Goal: Task Accomplishment & Management: Manage account settings

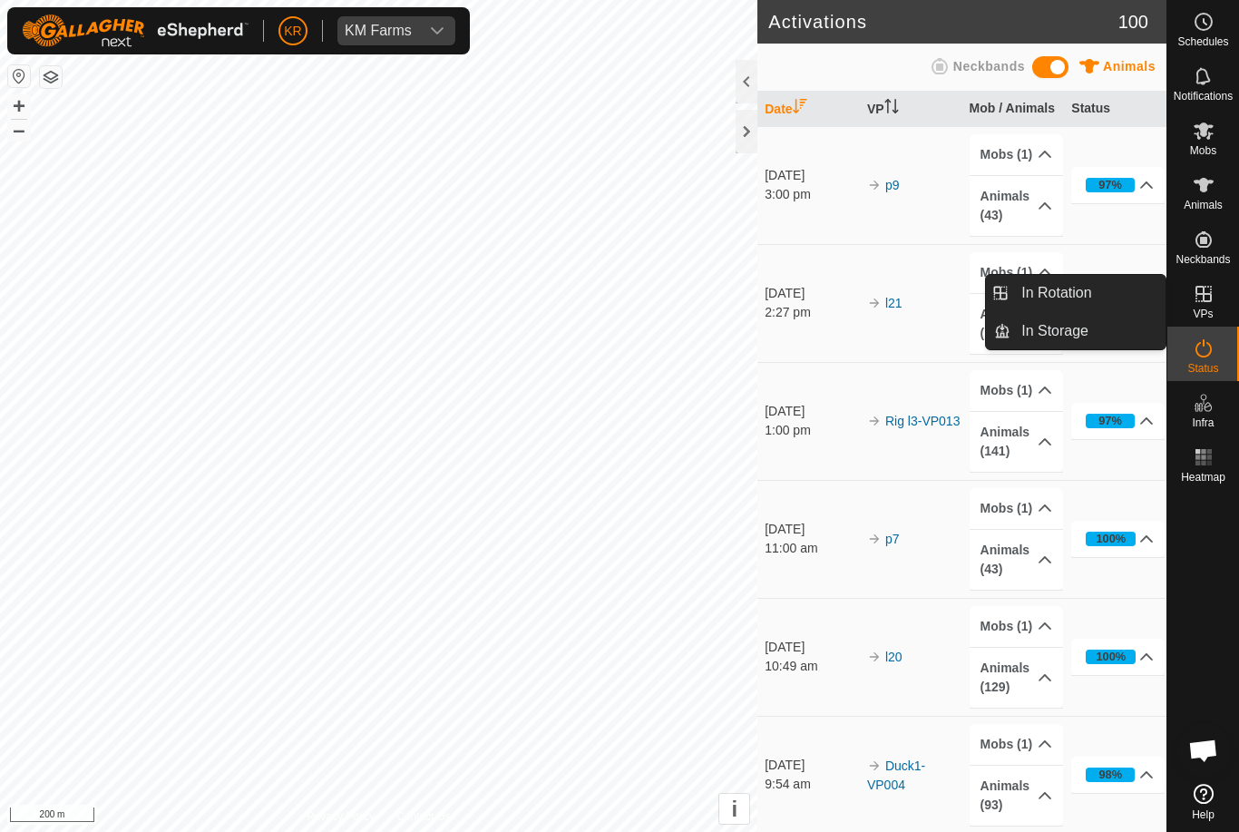
click at [1107, 287] on link "In Rotation" at bounding box center [1087, 293] width 155 height 36
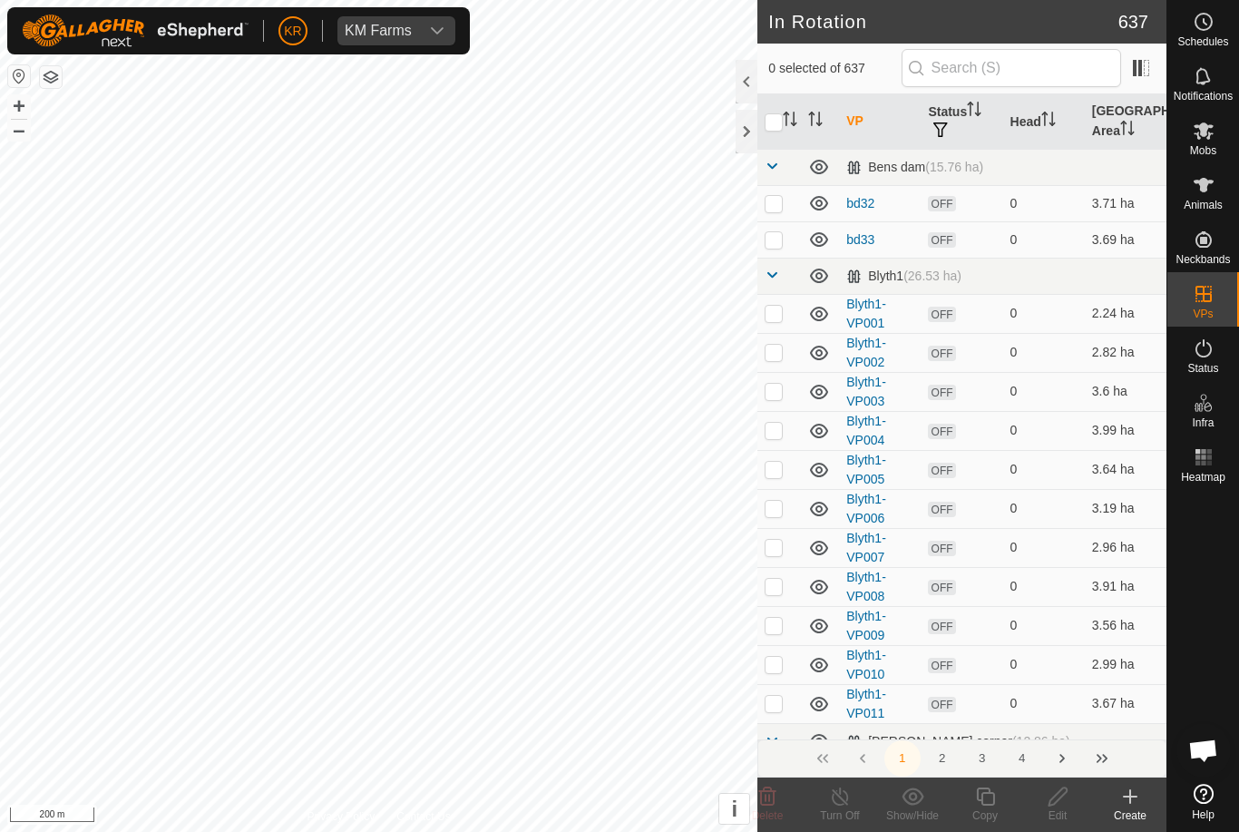
click at [1138, 802] on icon at bounding box center [1130, 796] width 22 height 22
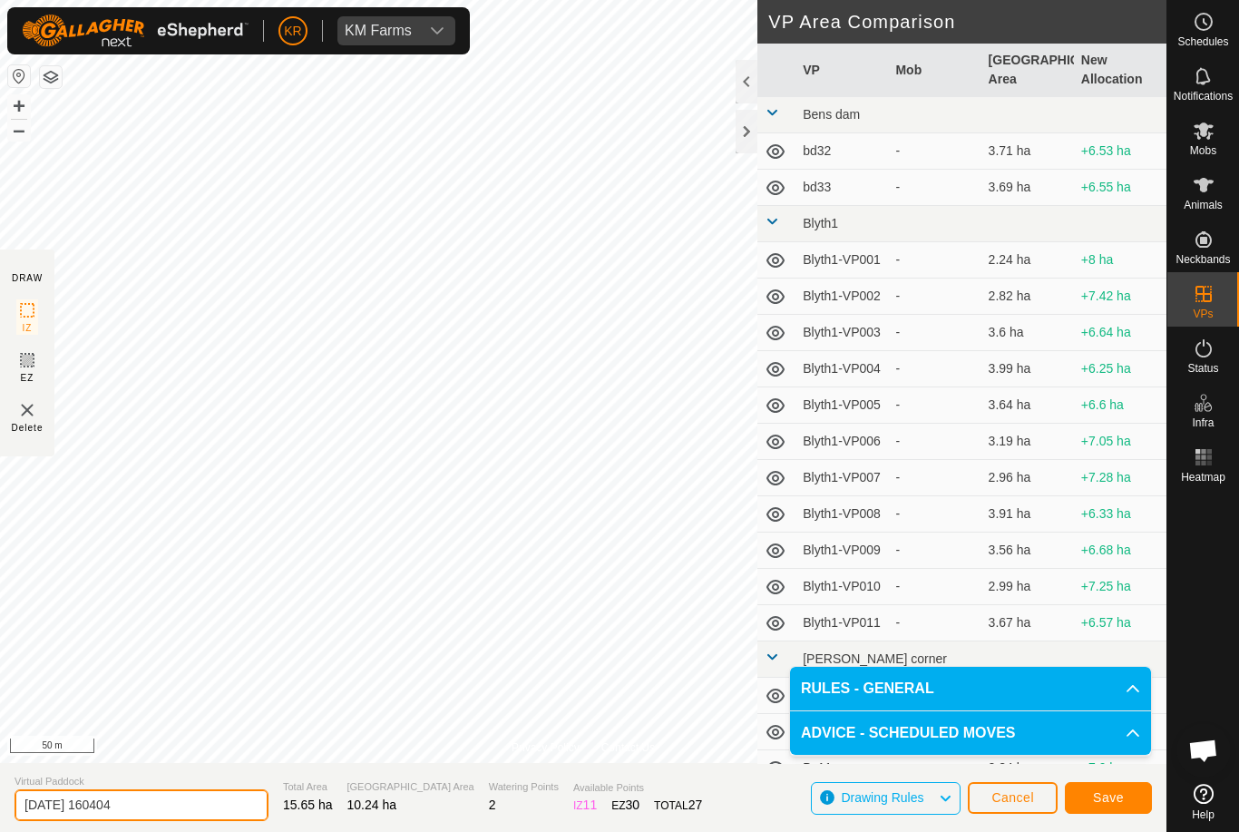
click at [181, 806] on input "[DATE] 160404" at bounding box center [142, 805] width 254 height 32
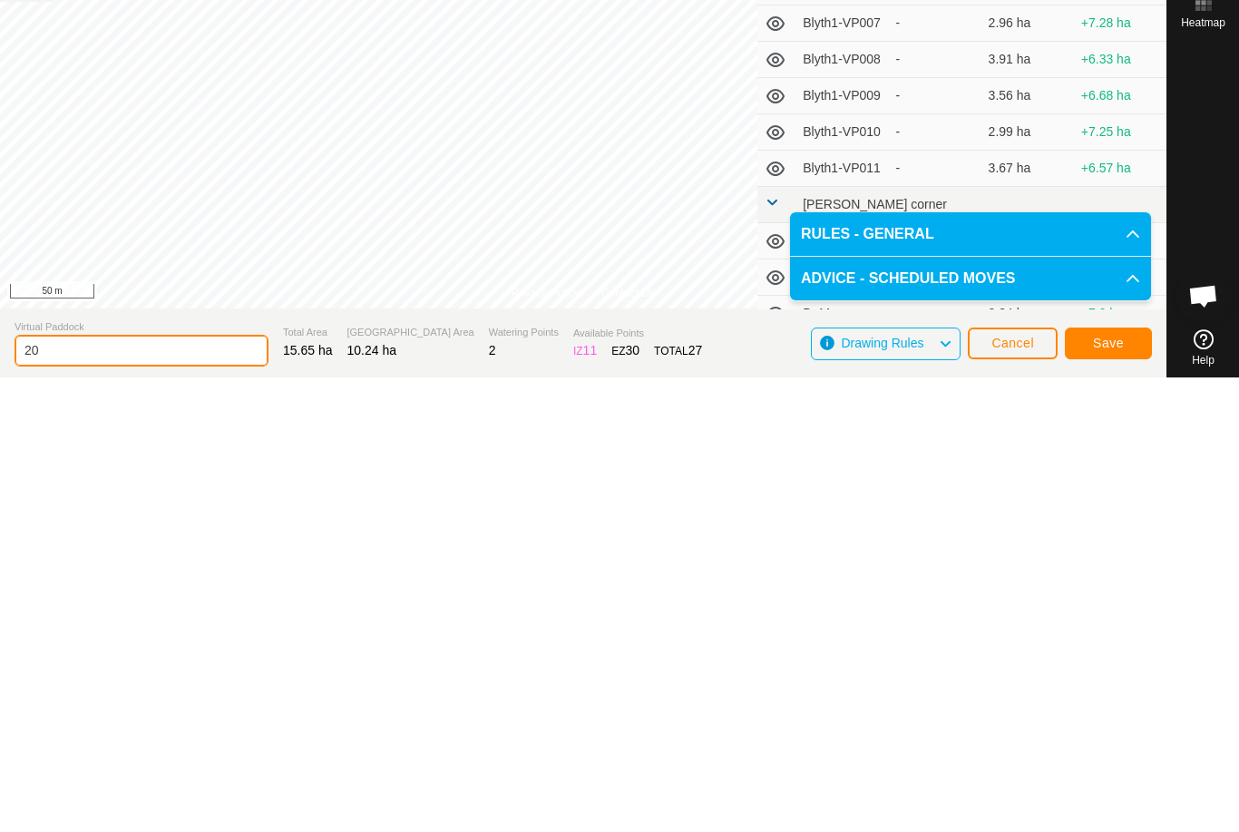
type input "2"
type input "P tree"
click at [1117, 782] on button "Save" at bounding box center [1108, 798] width 87 height 32
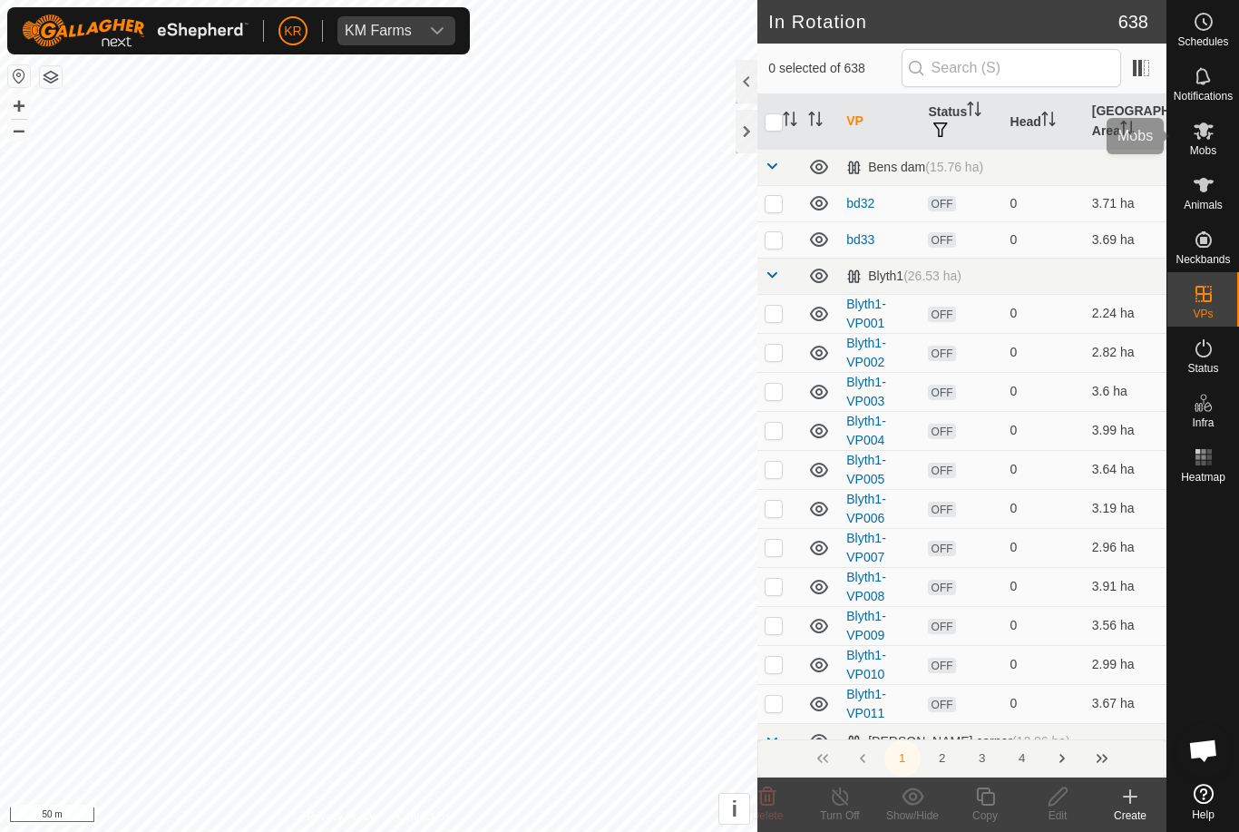
click at [1208, 132] on icon at bounding box center [1203, 130] width 20 height 17
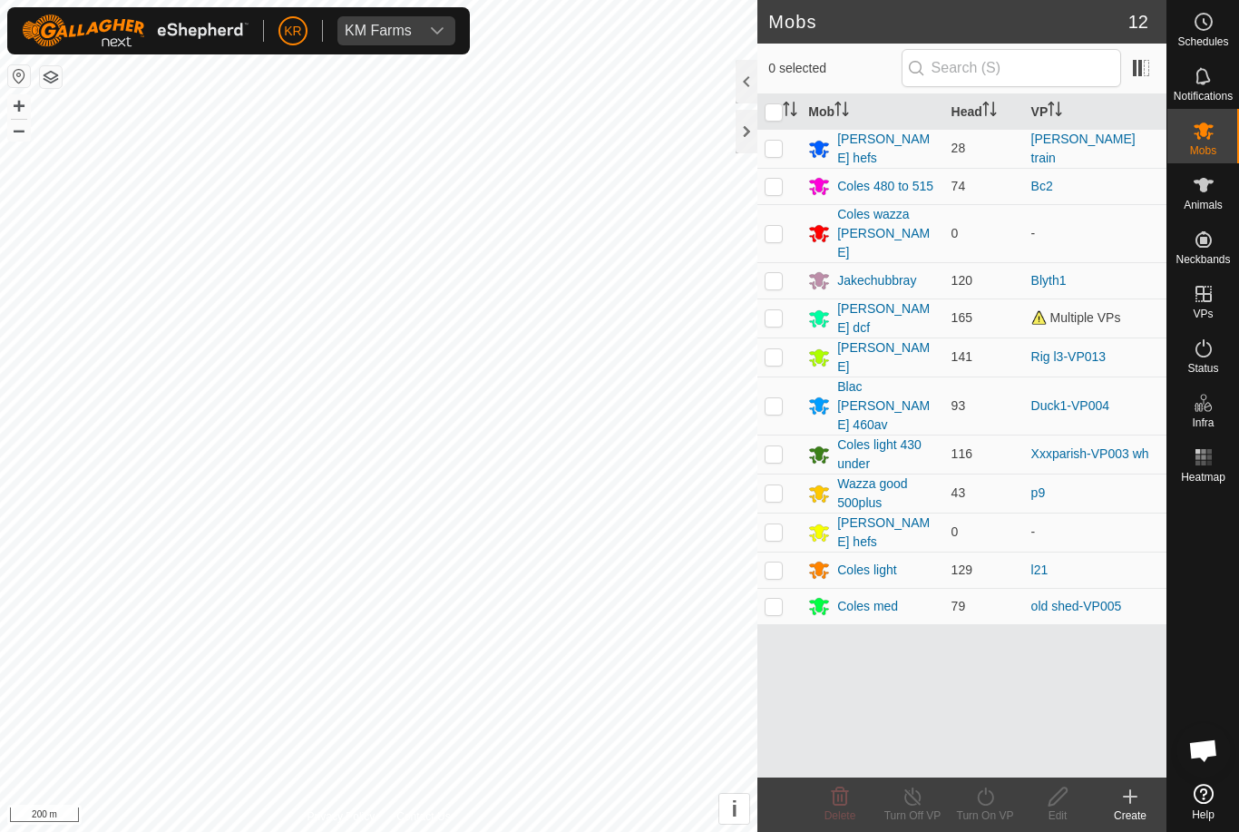
click at [778, 599] on p-checkbox at bounding box center [773, 606] width 18 height 15
checkbox input "true"
click at [994, 803] on icon at bounding box center [985, 796] width 23 height 22
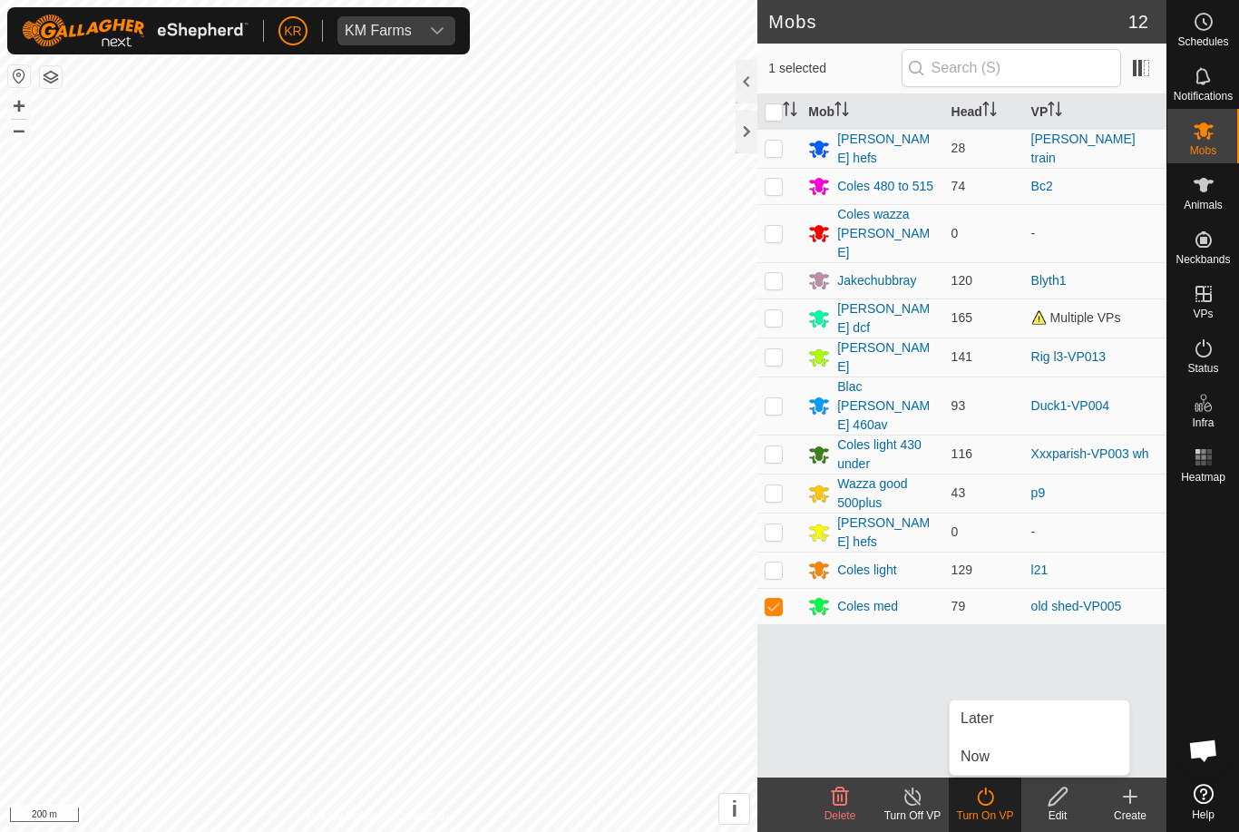
click at [996, 759] on link "Now" at bounding box center [1039, 756] width 180 height 36
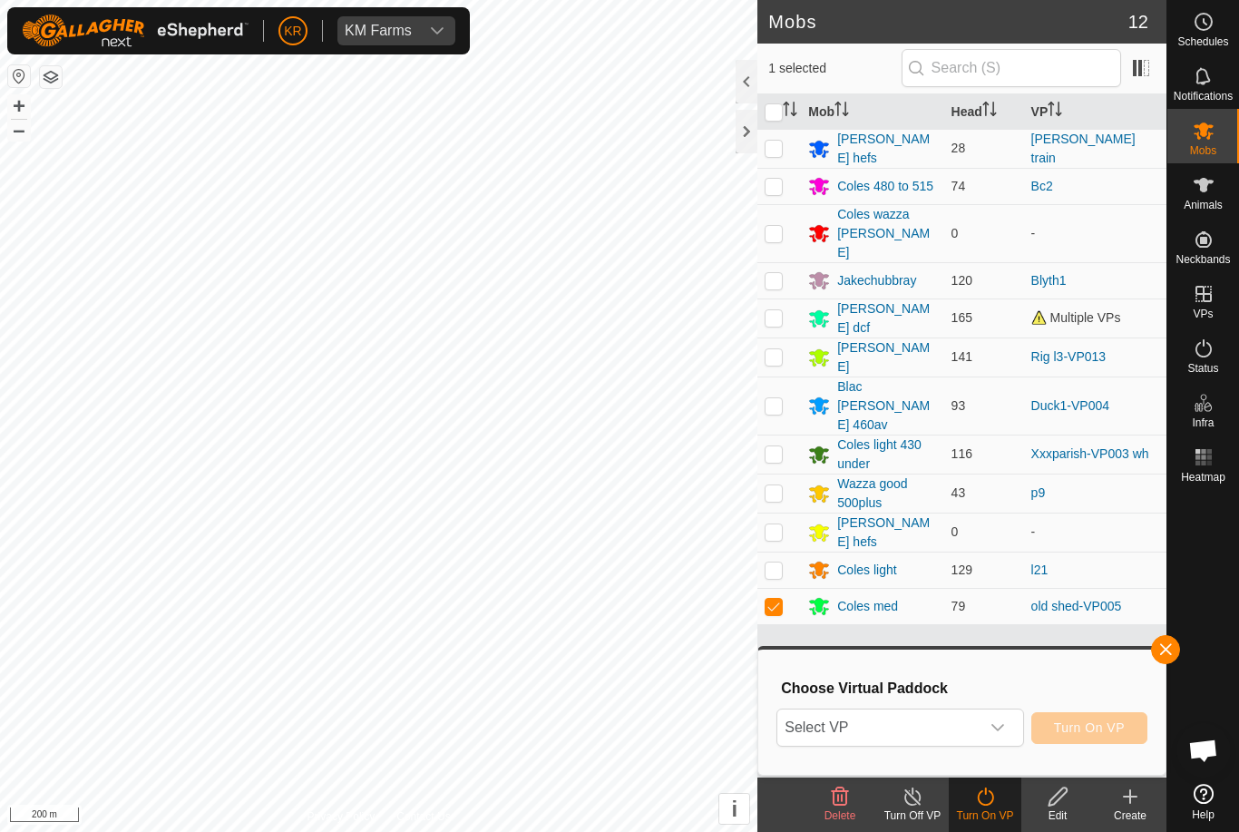
click at [972, 734] on span "Select VP" at bounding box center [877, 727] width 201 height 36
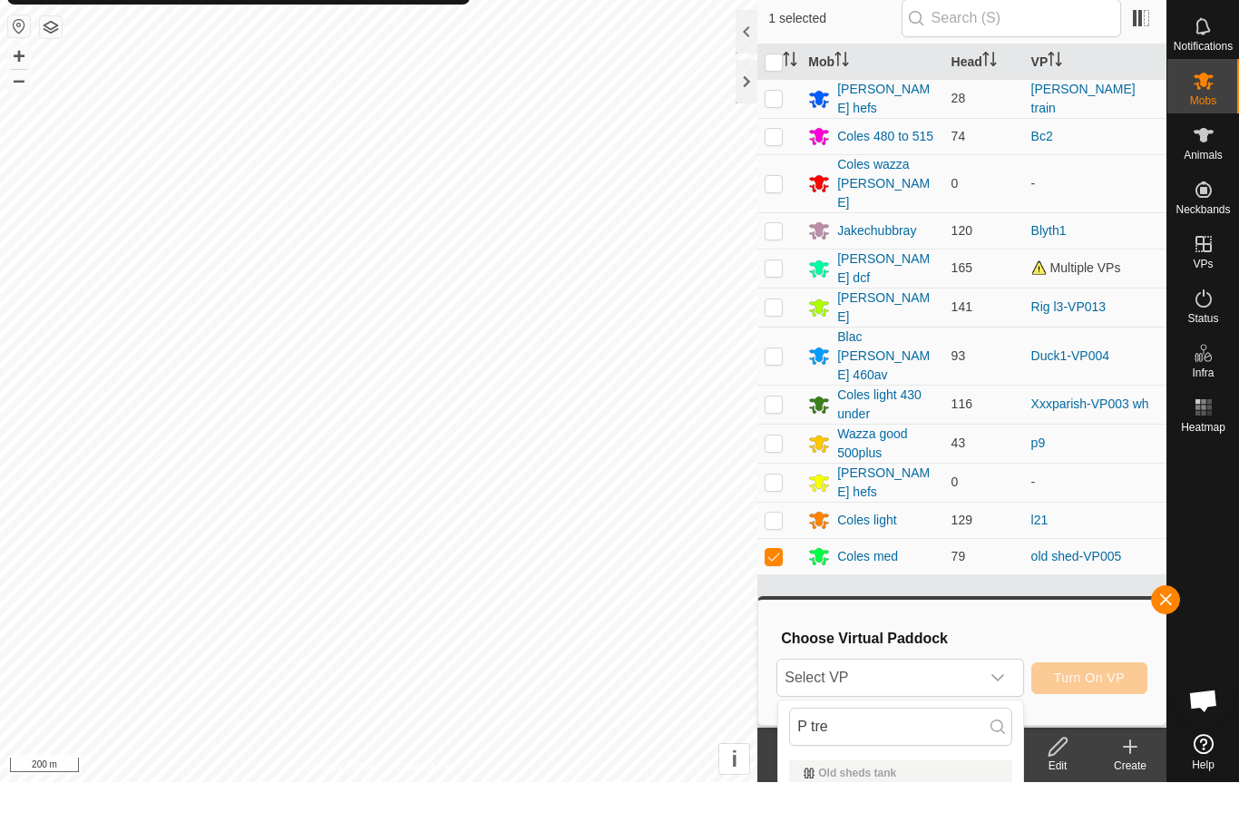
scroll to position [50, 0]
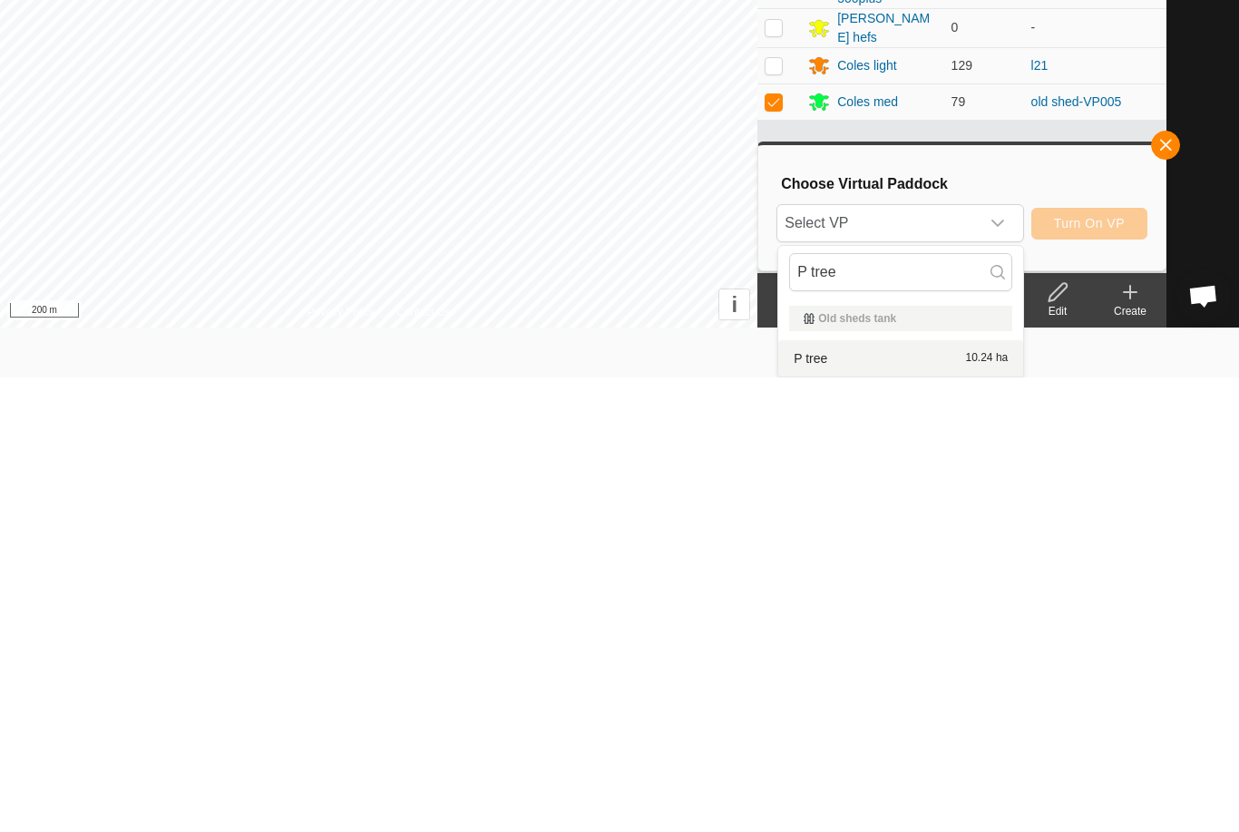
type input "P tree"
click at [923, 802] on div "P tree 10.24 ha" at bounding box center [900, 813] width 223 height 22
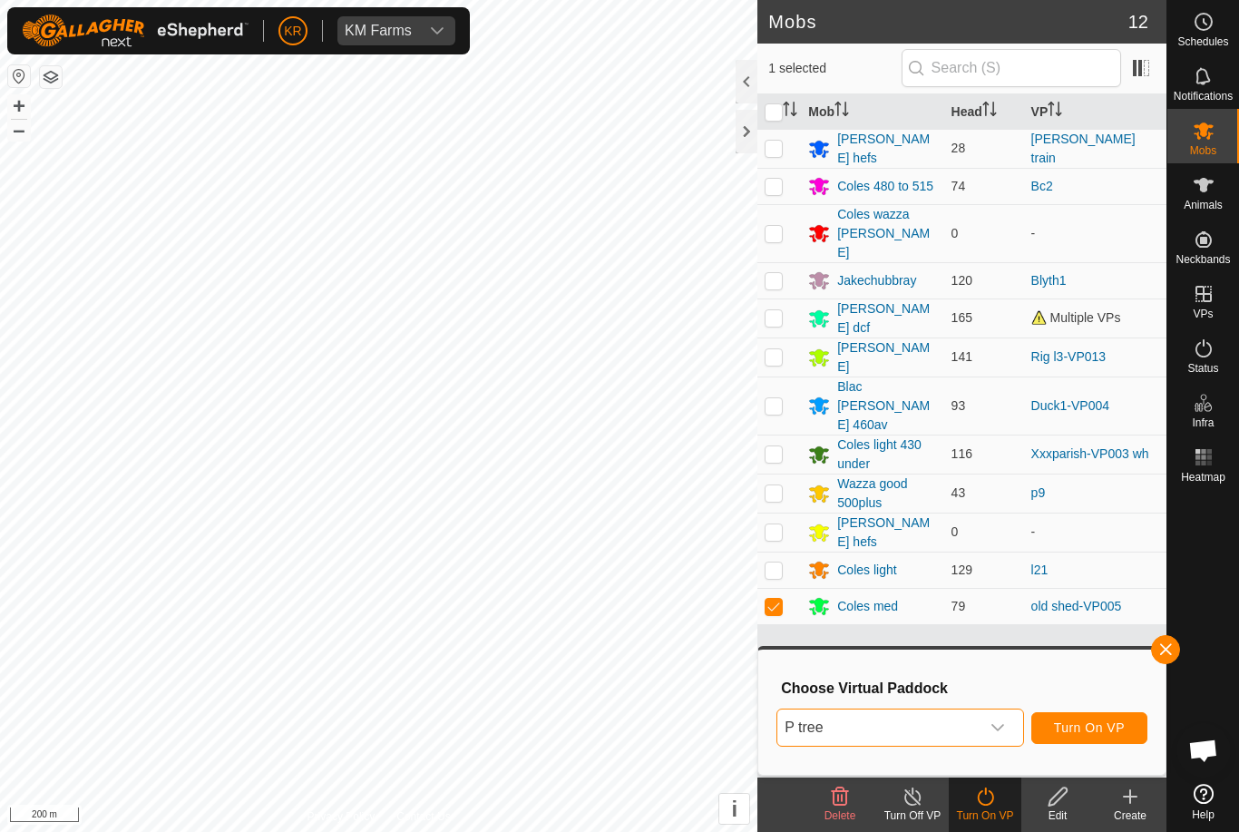
click at [1104, 727] on span "Turn On VP" at bounding box center [1089, 727] width 71 height 15
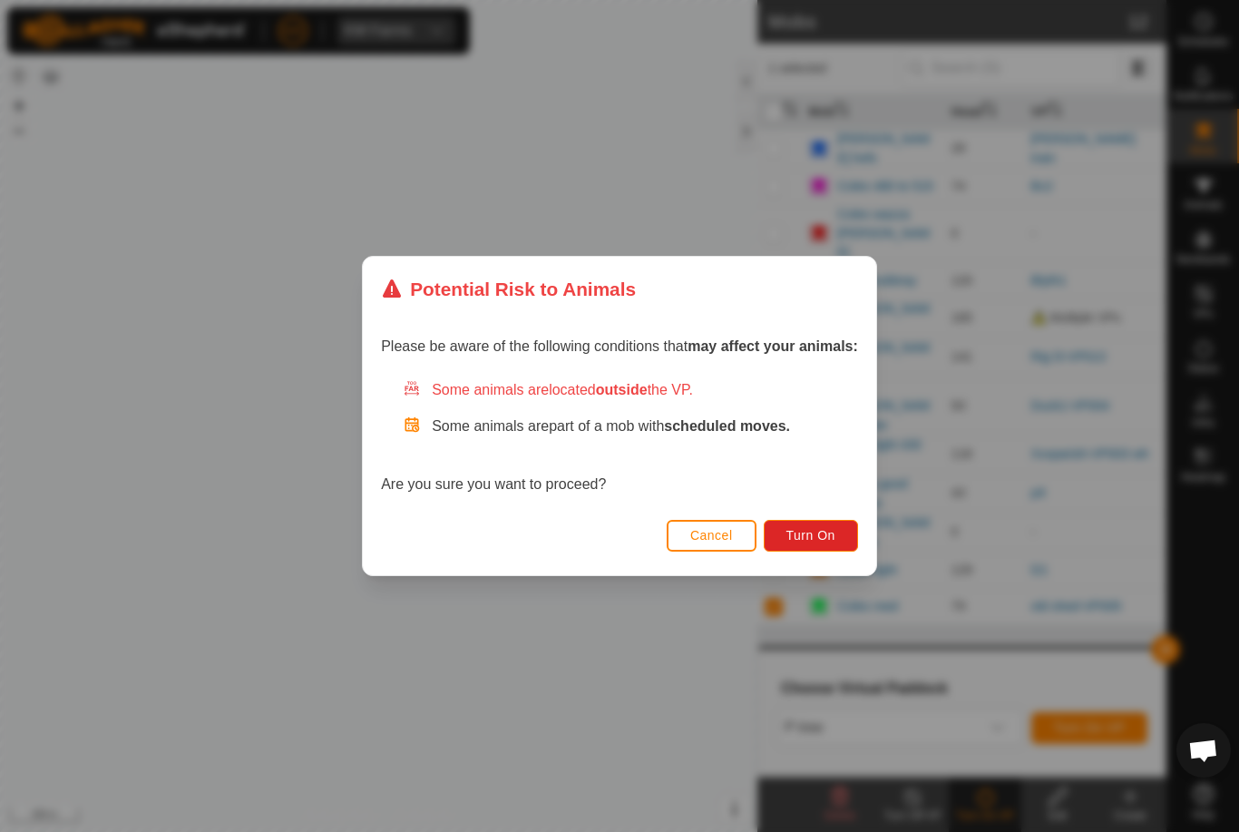
click at [819, 537] on span "Turn On" at bounding box center [810, 535] width 49 height 15
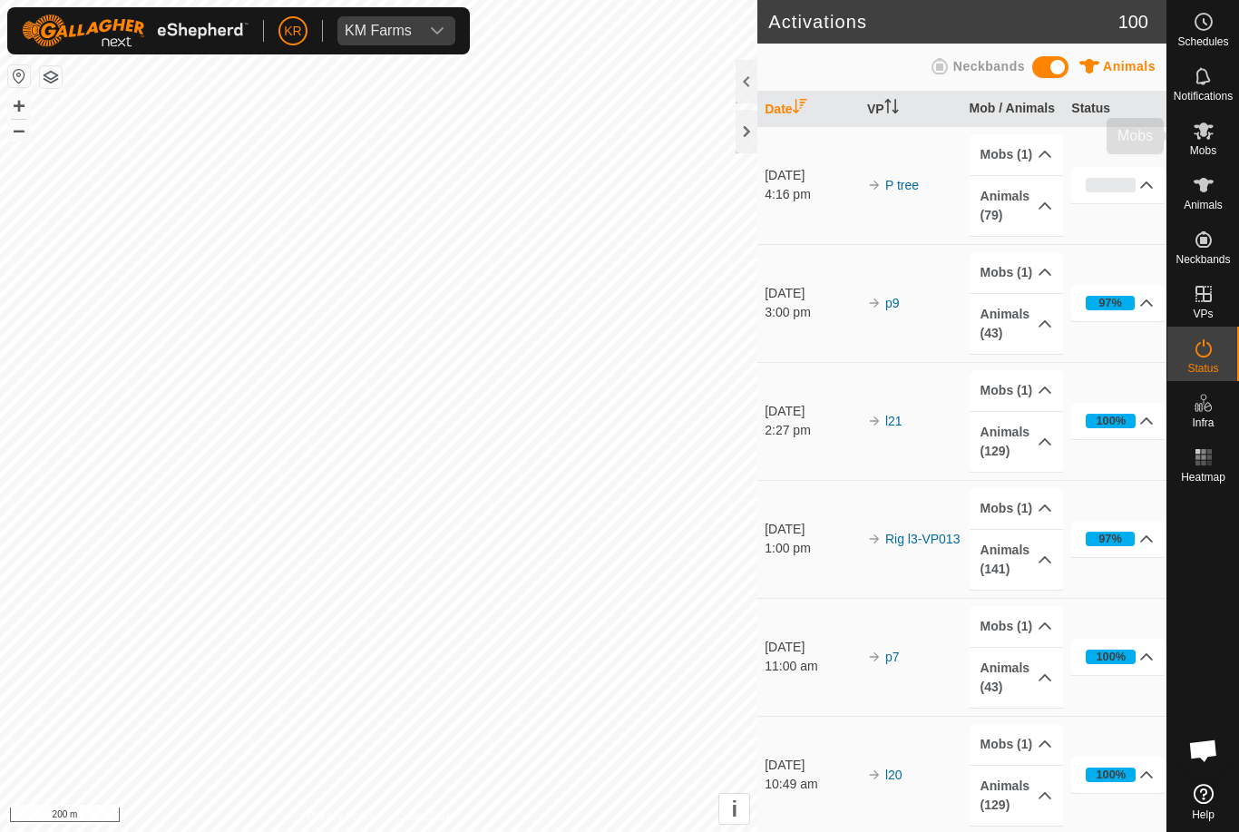
click at [1213, 131] on icon at bounding box center [1203, 131] width 22 height 22
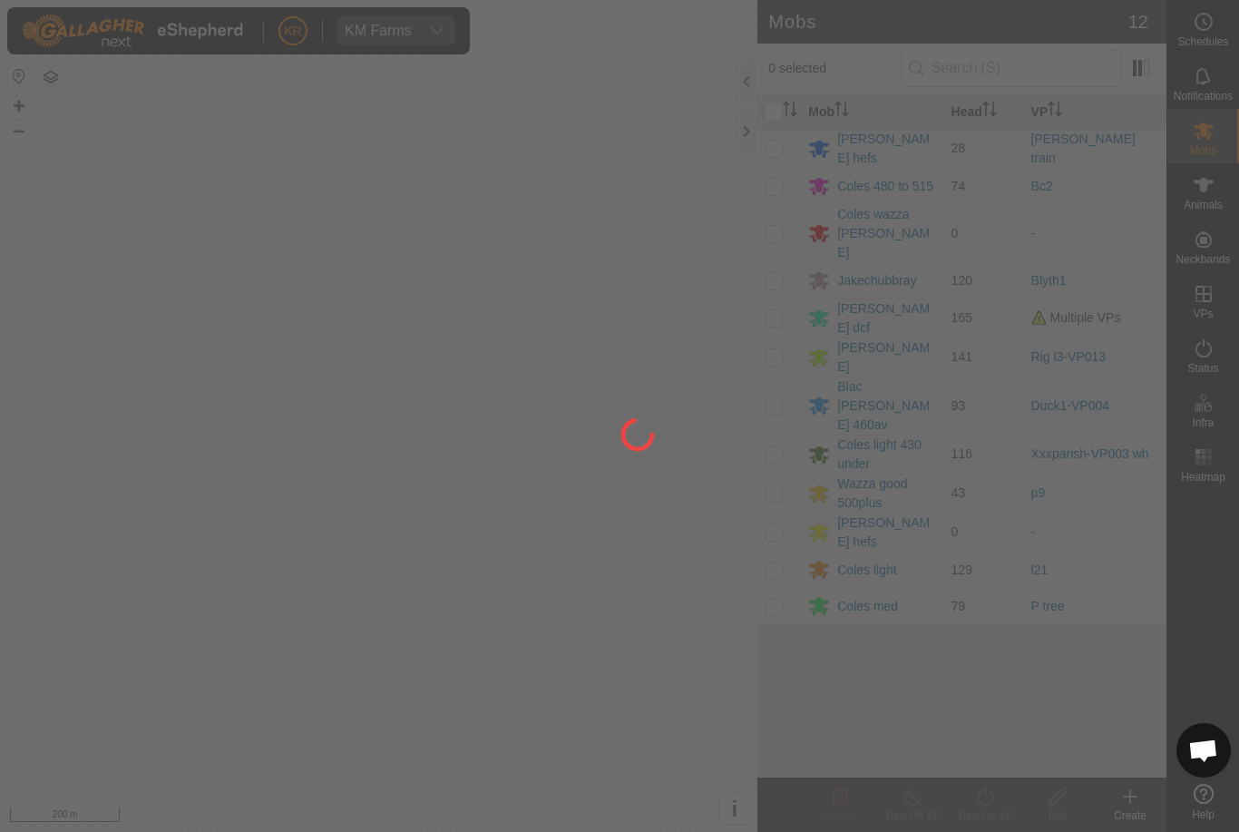
click at [775, 518] on div at bounding box center [619, 416] width 1239 height 832
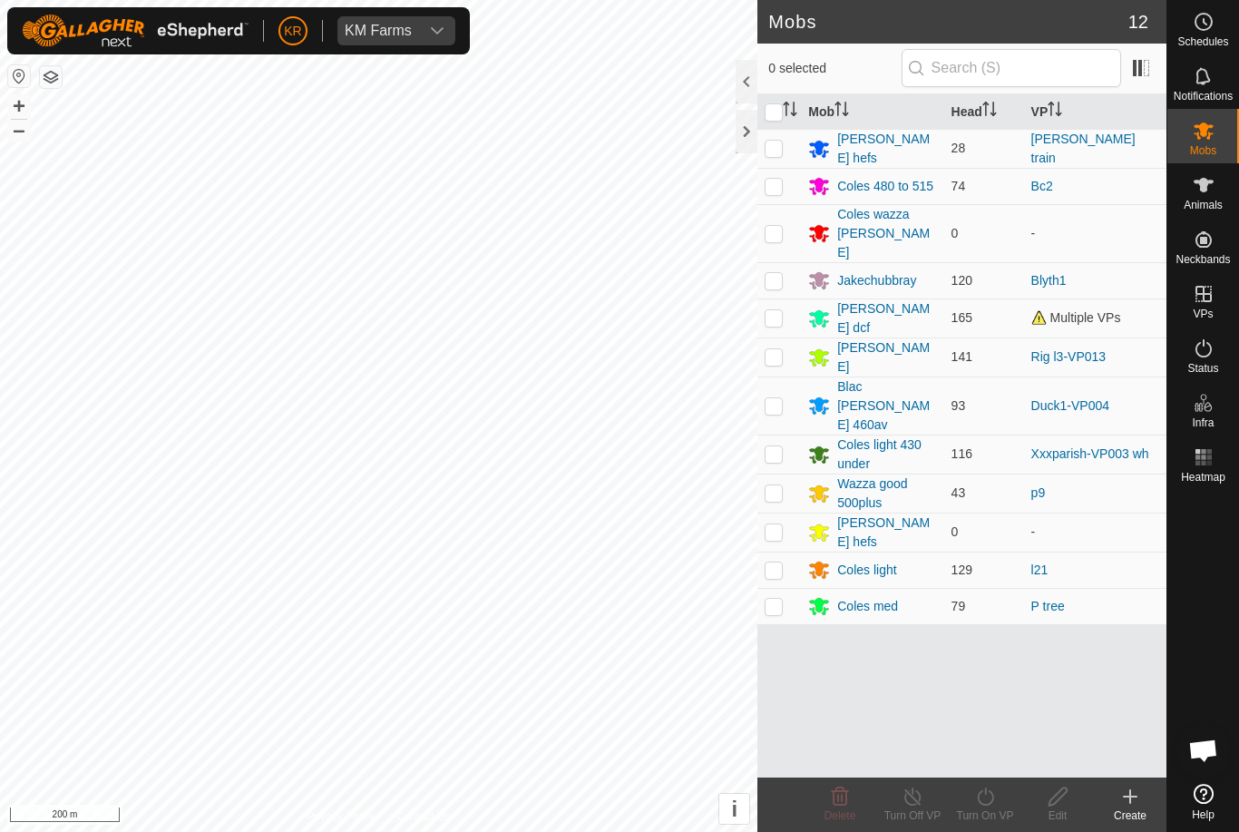
click at [787, 551] on td at bounding box center [779, 569] width 44 height 36
checkbox input "true"
click at [969, 809] on div "Turn On VP" at bounding box center [985, 815] width 73 height 16
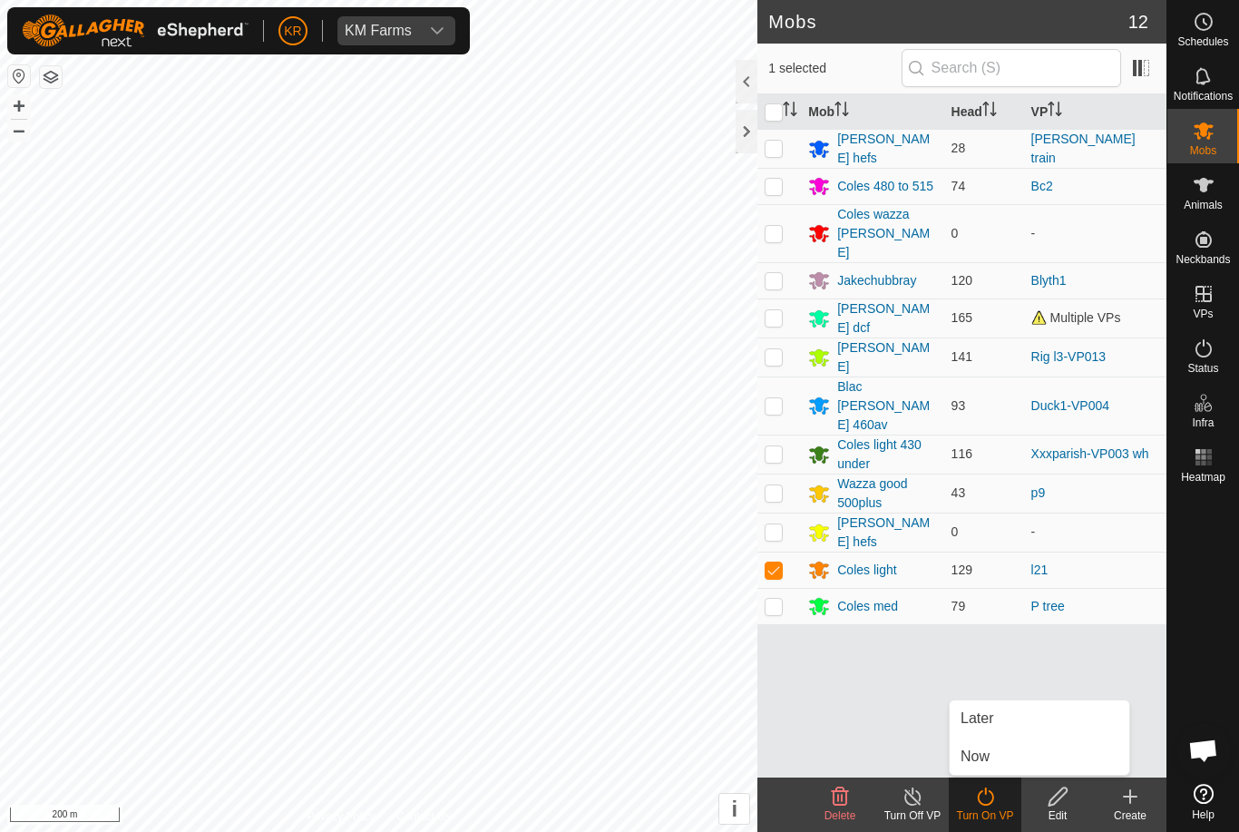
click at [1008, 752] on link "Now" at bounding box center [1039, 756] width 180 height 36
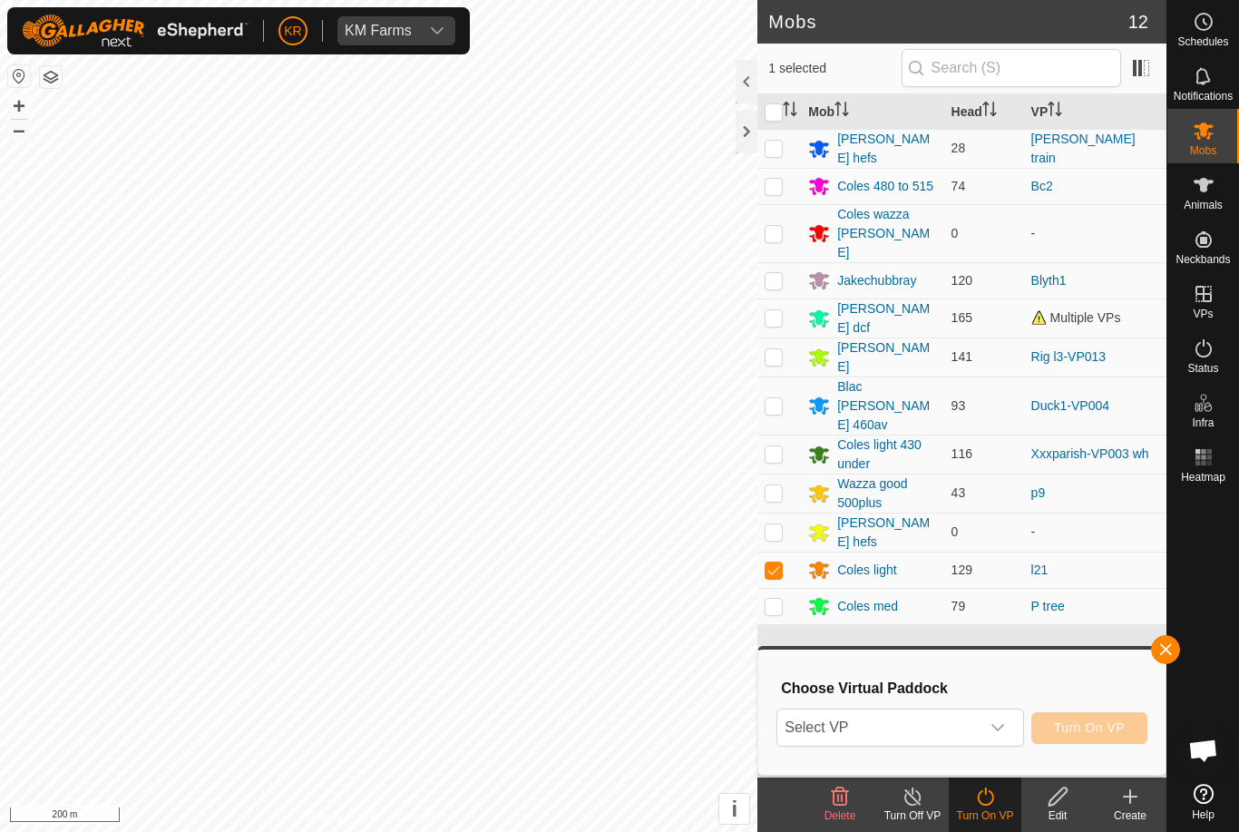
click at [959, 721] on span "Select VP" at bounding box center [877, 727] width 201 height 36
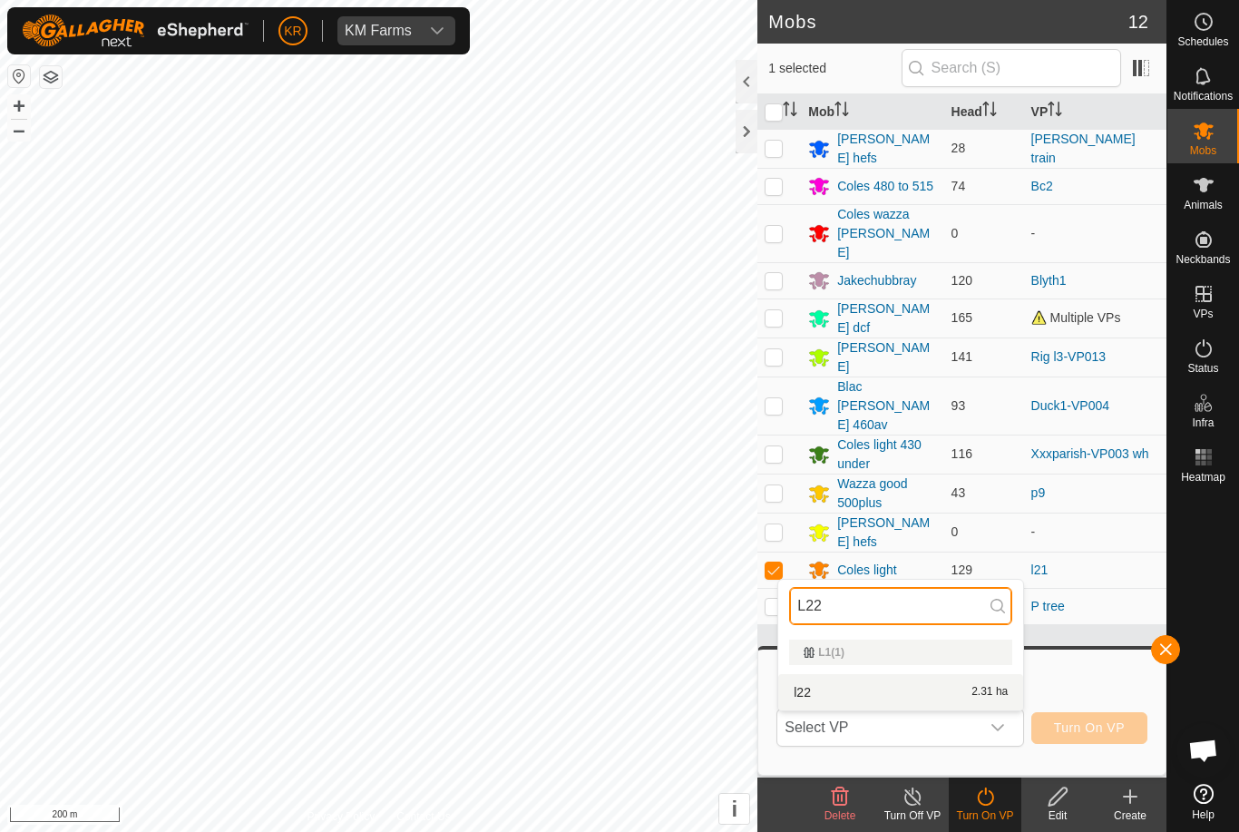
type input "L22"
click at [919, 684] on div "l22 2.31 ha" at bounding box center [900, 692] width 223 height 22
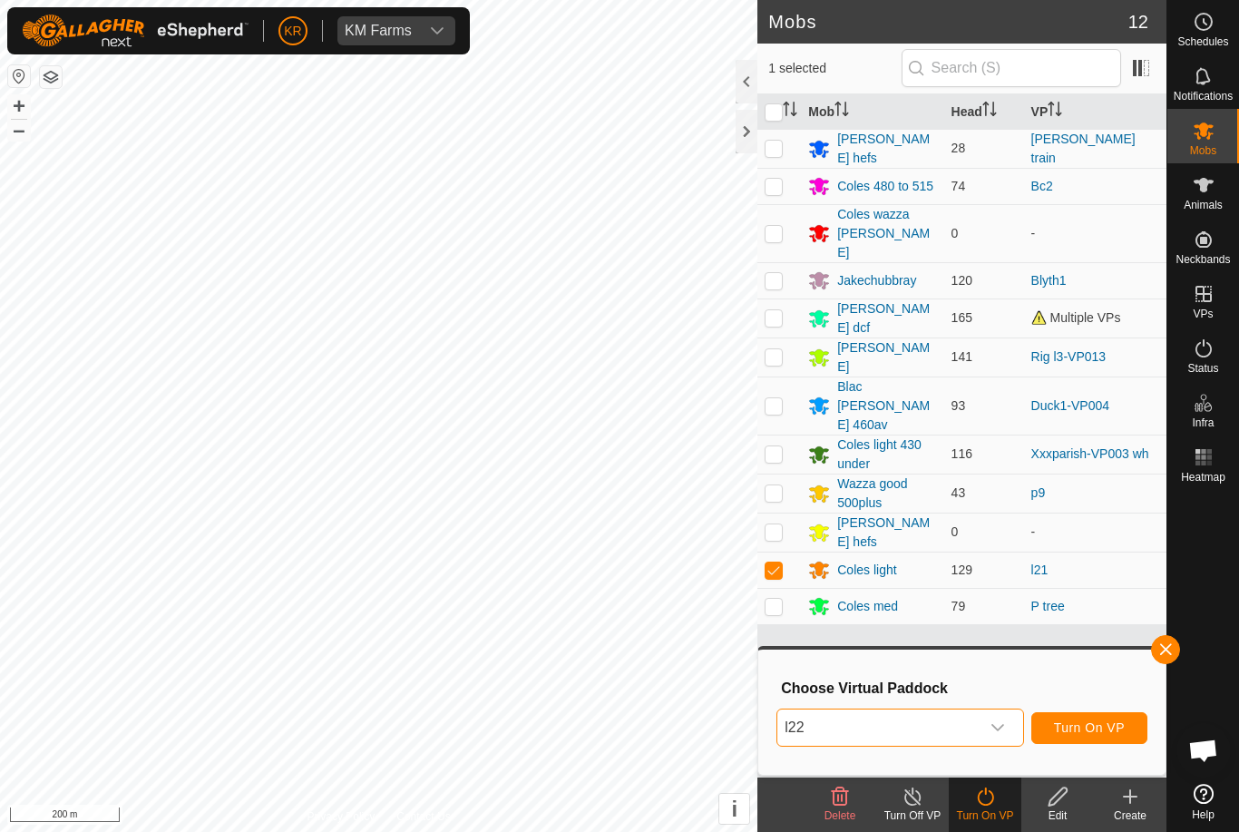
click at [1103, 720] on span "Turn On VP" at bounding box center [1089, 727] width 71 height 15
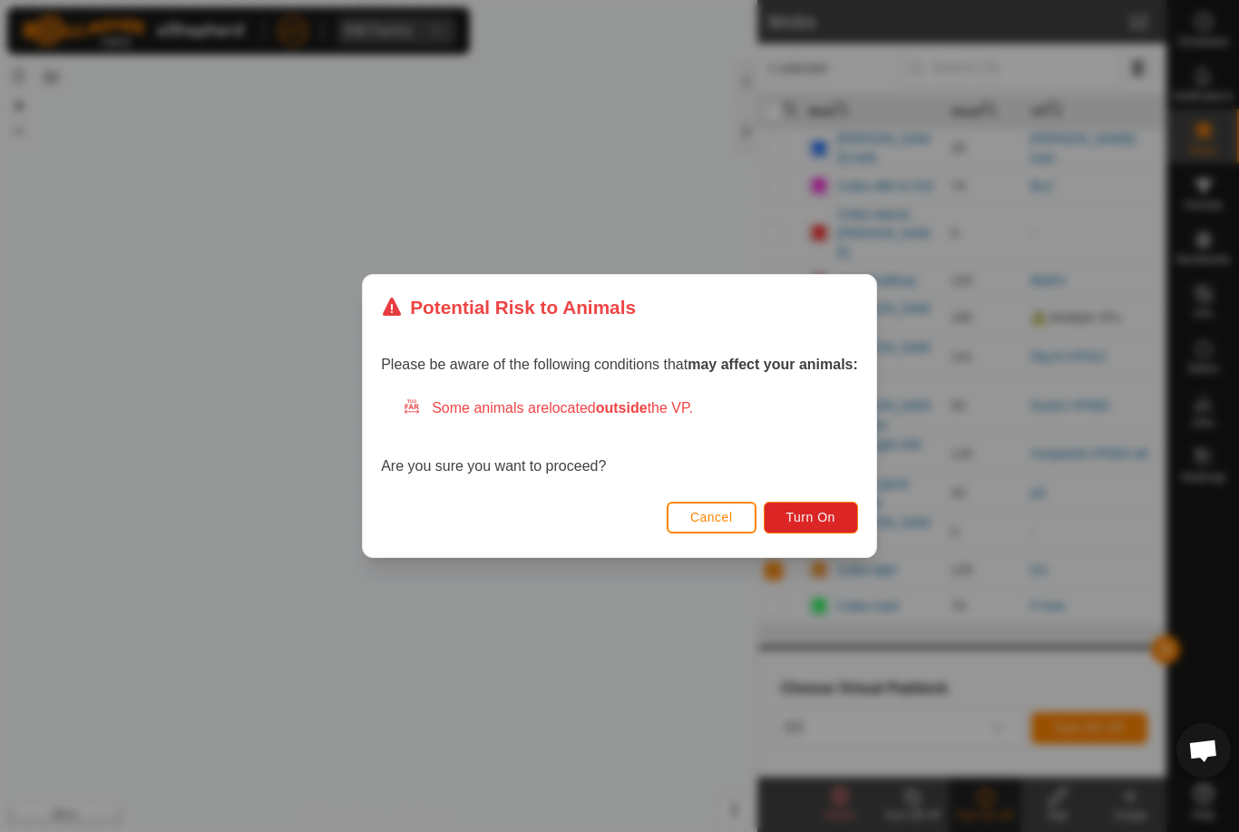
click at [832, 511] on span "Turn On" at bounding box center [810, 517] width 49 height 15
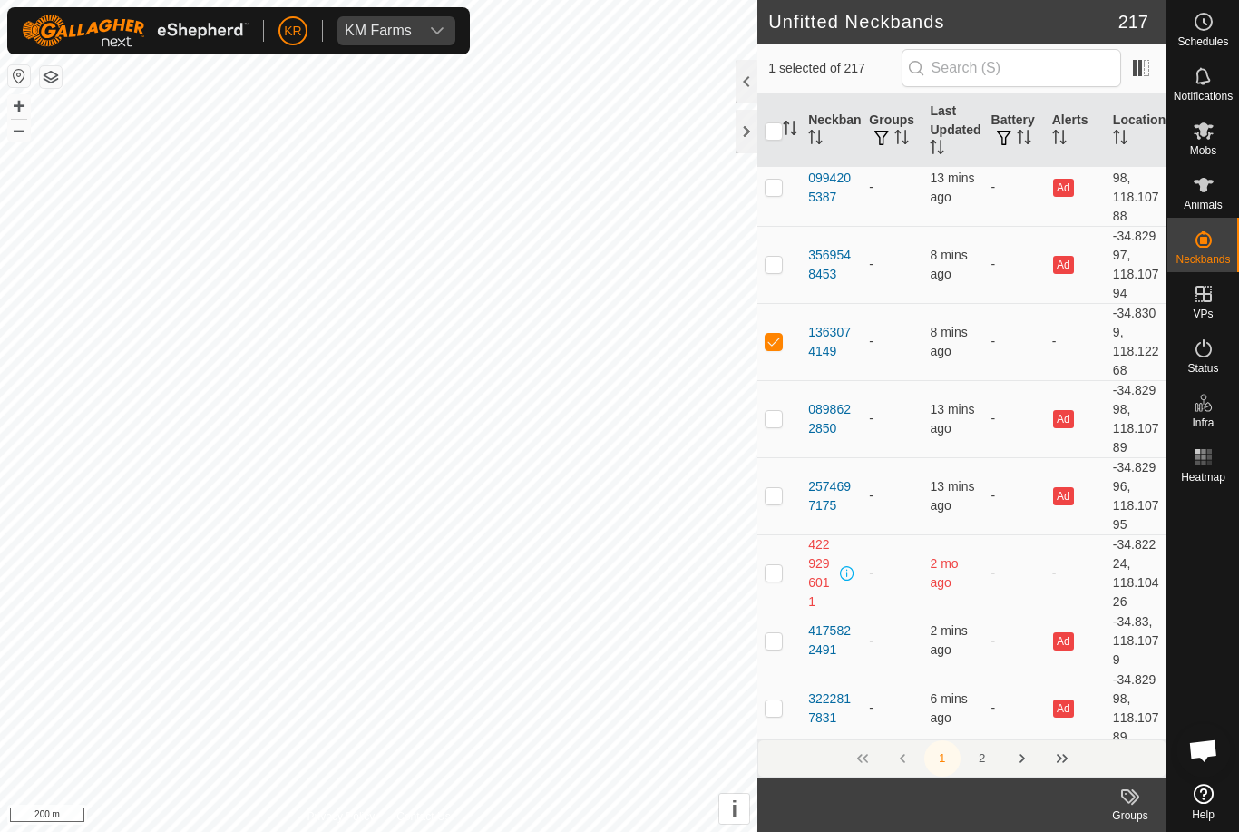
scroll to position [6889, 0]
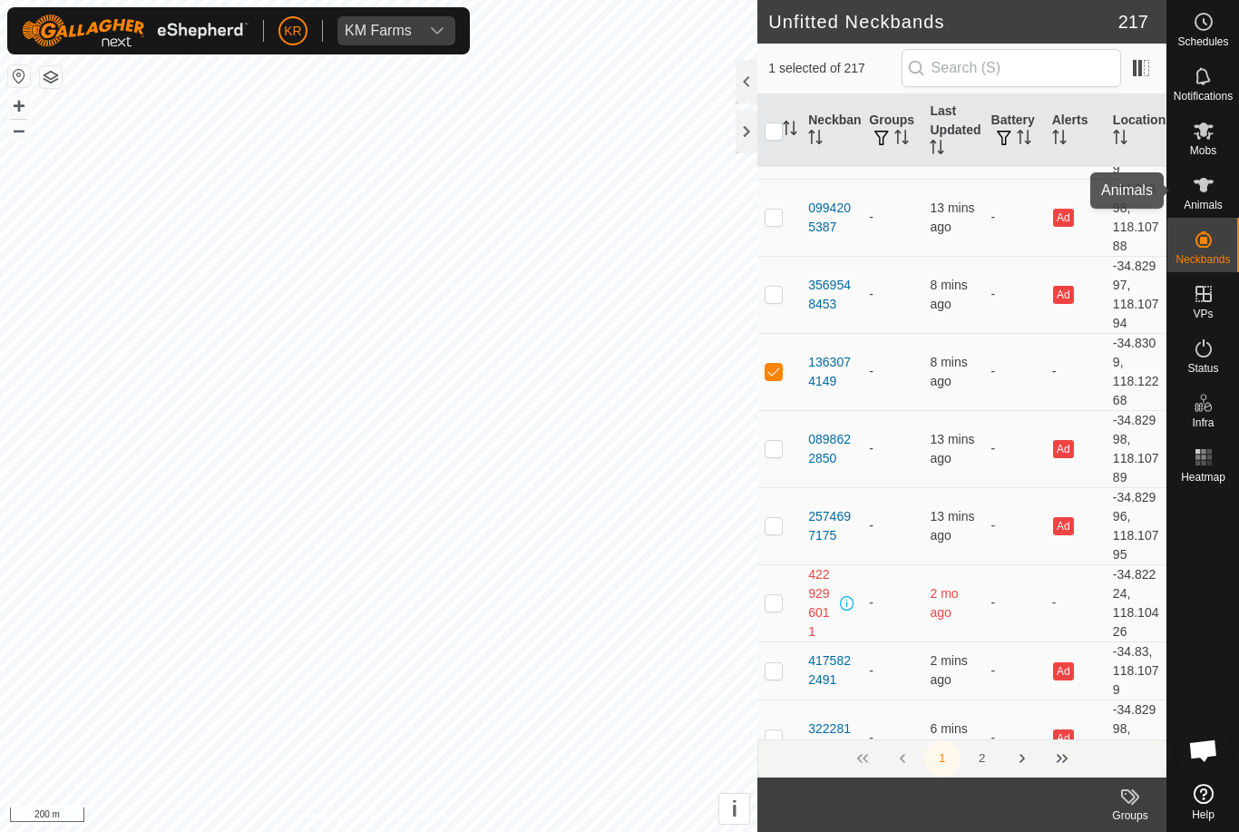
click at [1216, 200] on span "Animals" at bounding box center [1202, 205] width 39 height 11
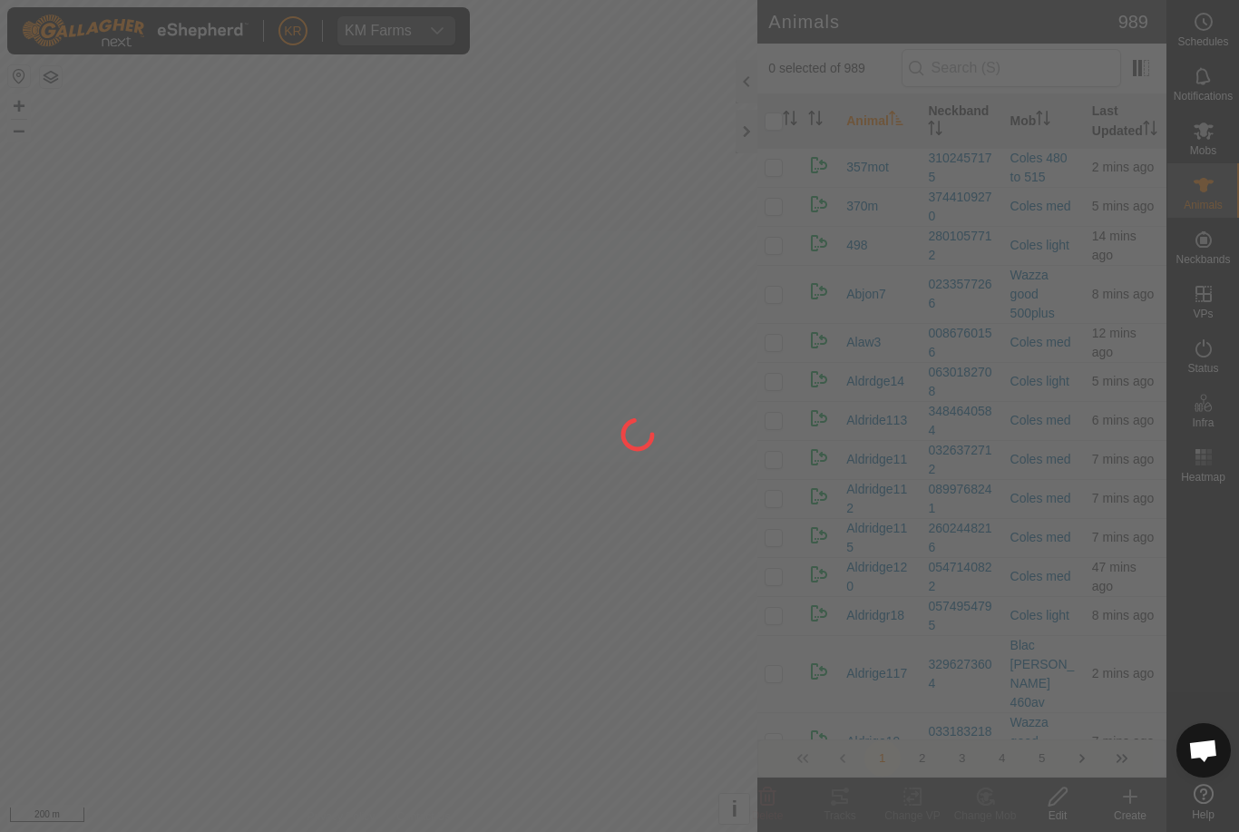
click at [1153, 805] on div at bounding box center [619, 416] width 1239 height 832
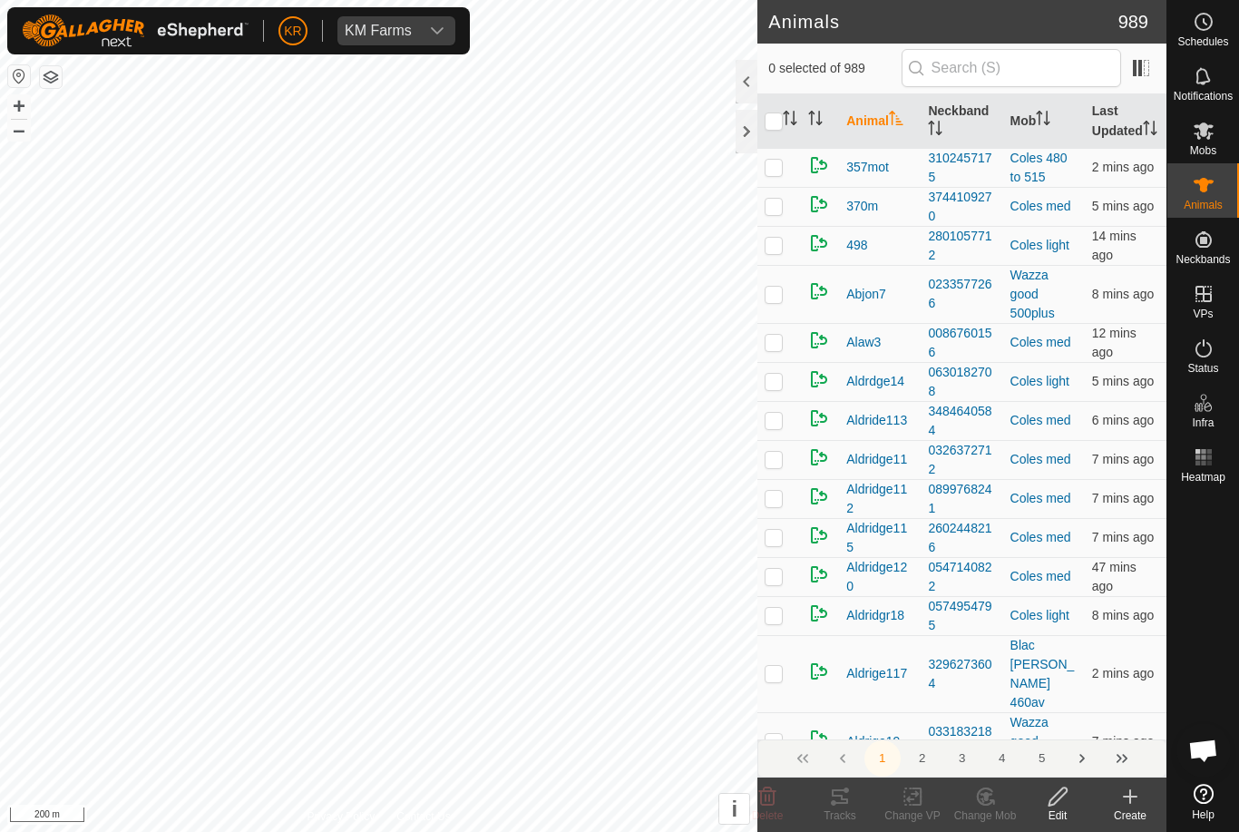
click at [1133, 796] on icon at bounding box center [1130, 796] width 13 height 0
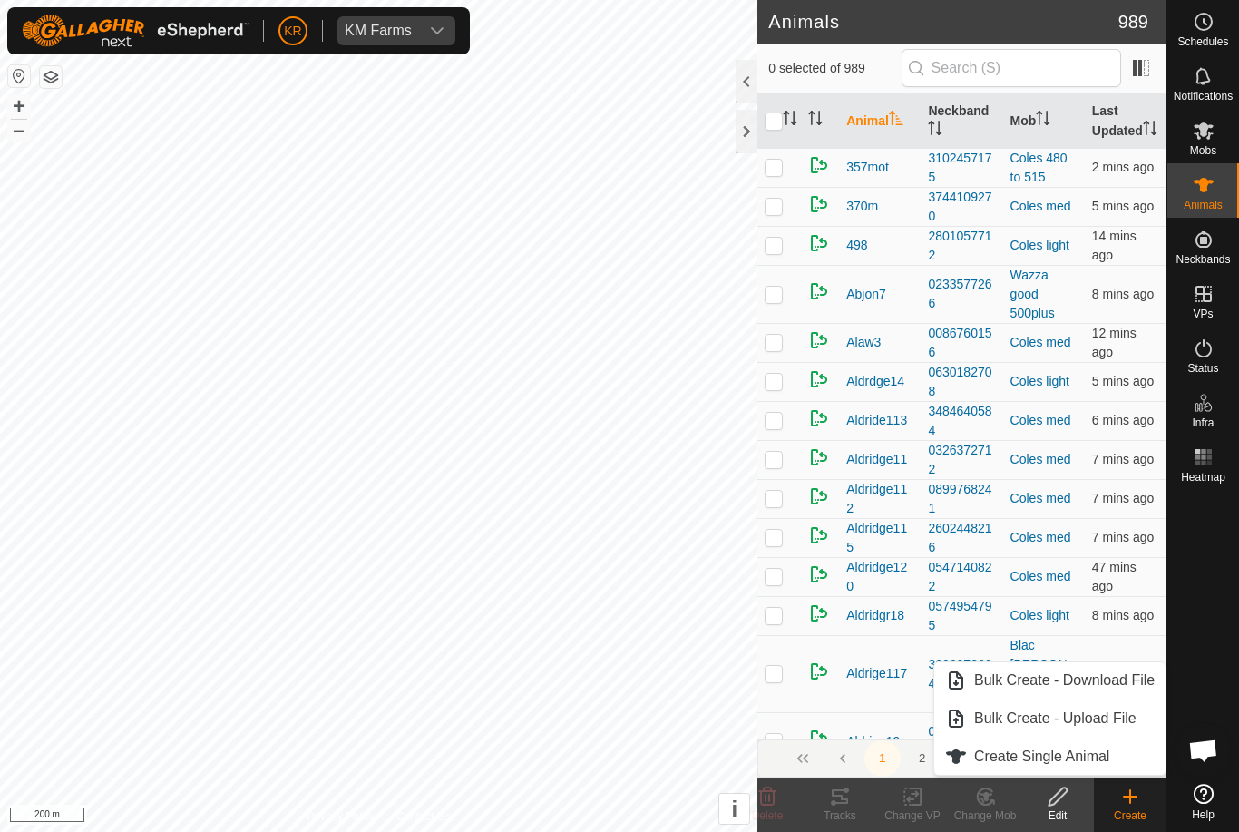
click at [1080, 753] on span "Create Single Animal" at bounding box center [1041, 756] width 135 height 22
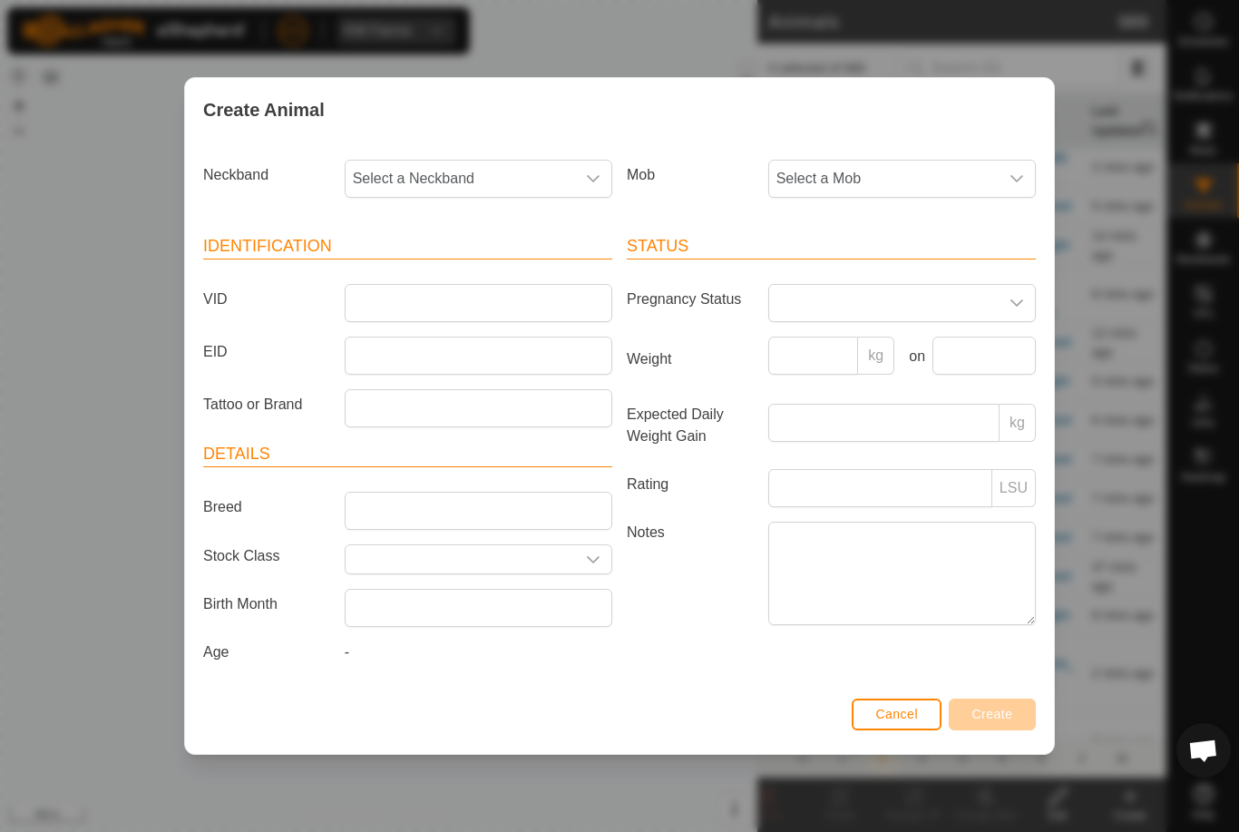
click at [553, 164] on span "Select a Neckband" at bounding box center [460, 179] width 229 height 36
type input "13630"
click at [512, 267] on li "1363074149" at bounding box center [479, 272] width 266 height 36
click at [901, 177] on span "Select a Mob" at bounding box center [883, 179] width 229 height 36
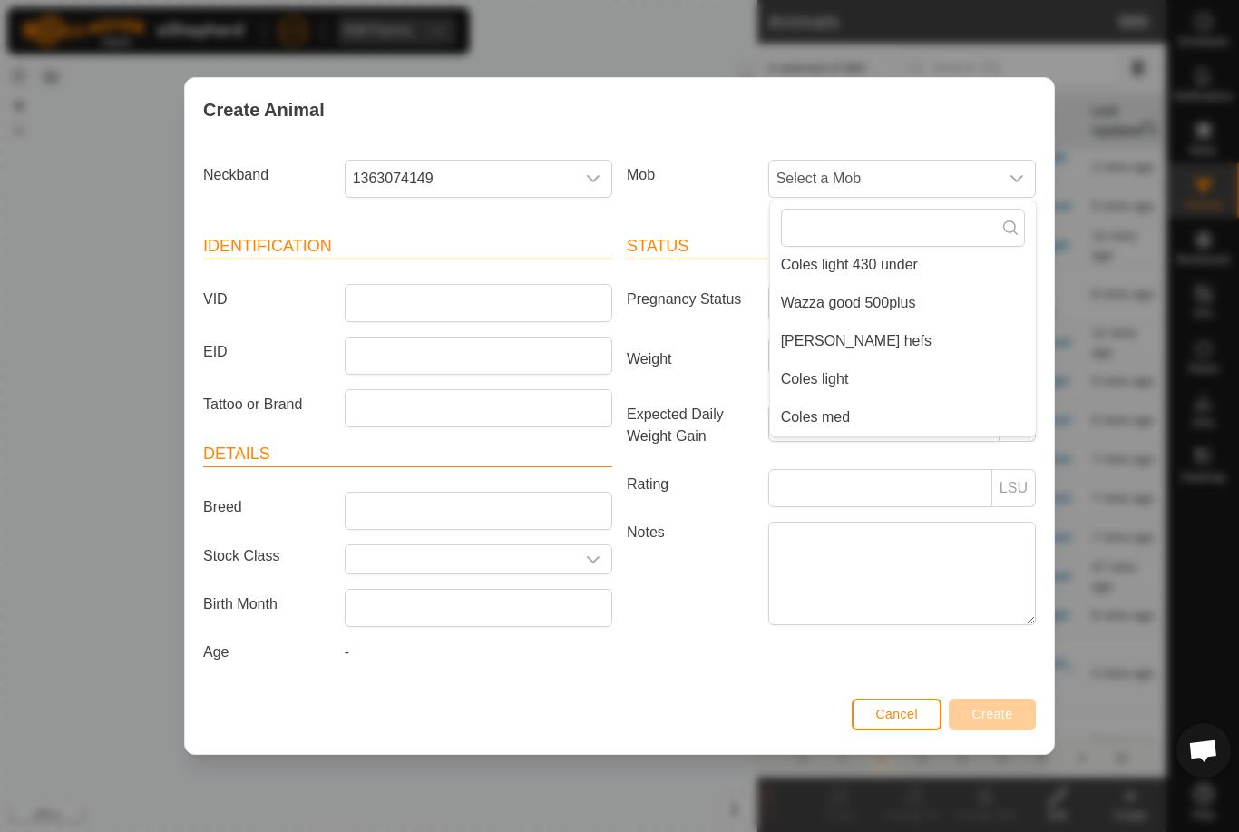
scroll to position [312, 0]
click at [910, 719] on span "Cancel" at bounding box center [896, 713] width 43 height 15
